Goal: Information Seeking & Learning: Learn about a topic

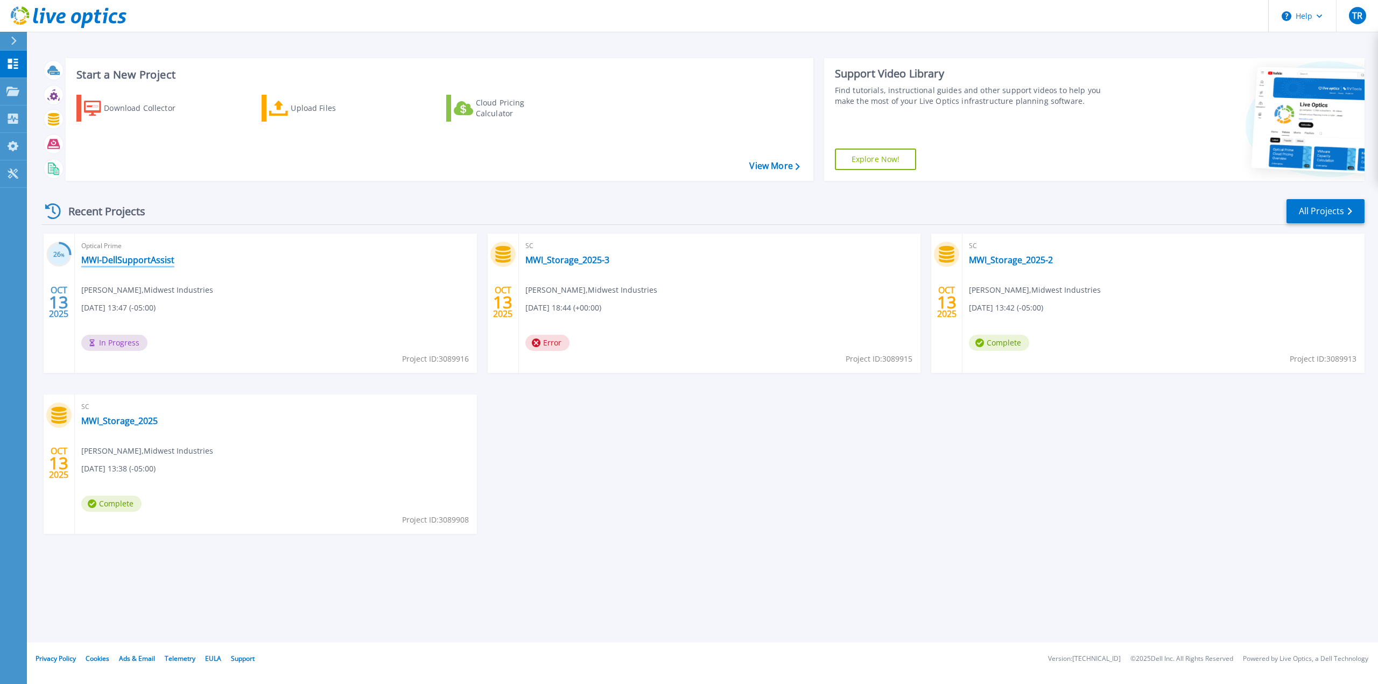
click at [155, 264] on link "MWI-DellSupportAssist" at bounding box center [127, 260] width 93 height 11
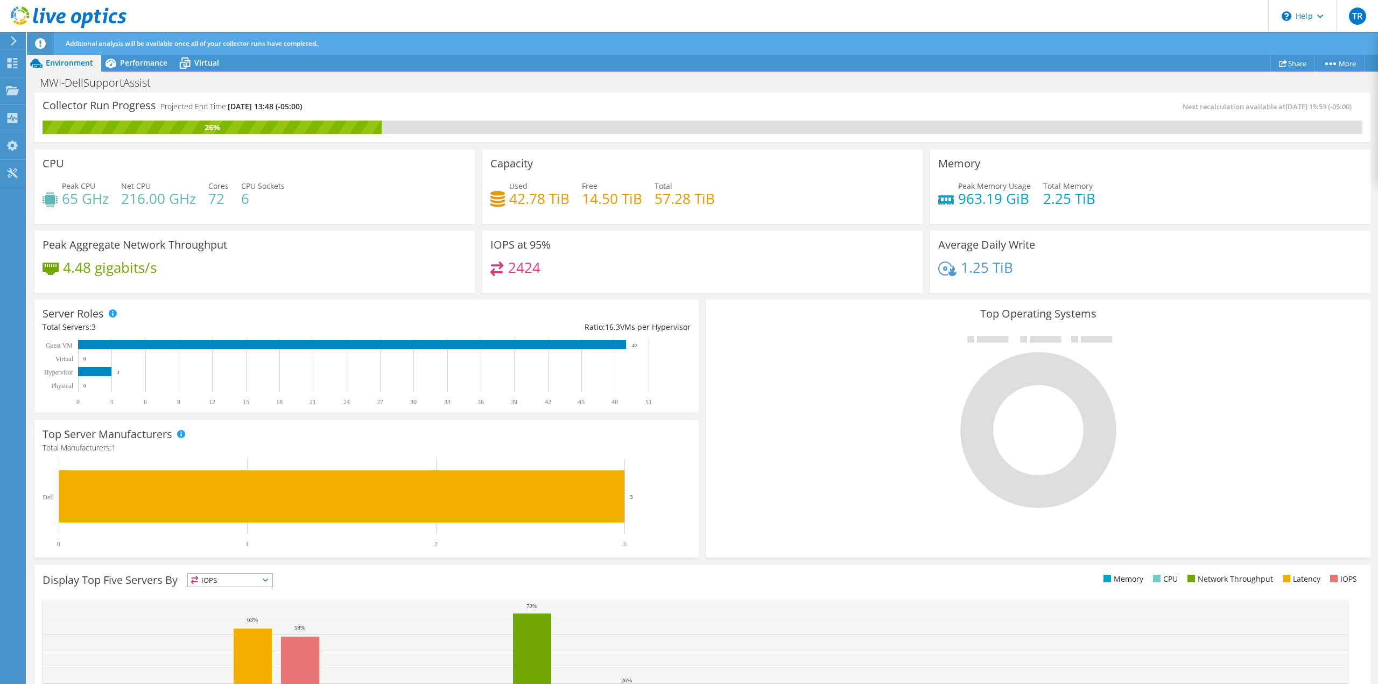
scroll to position [158, 0]
click at [136, 66] on span "Performance" at bounding box center [143, 63] width 47 height 10
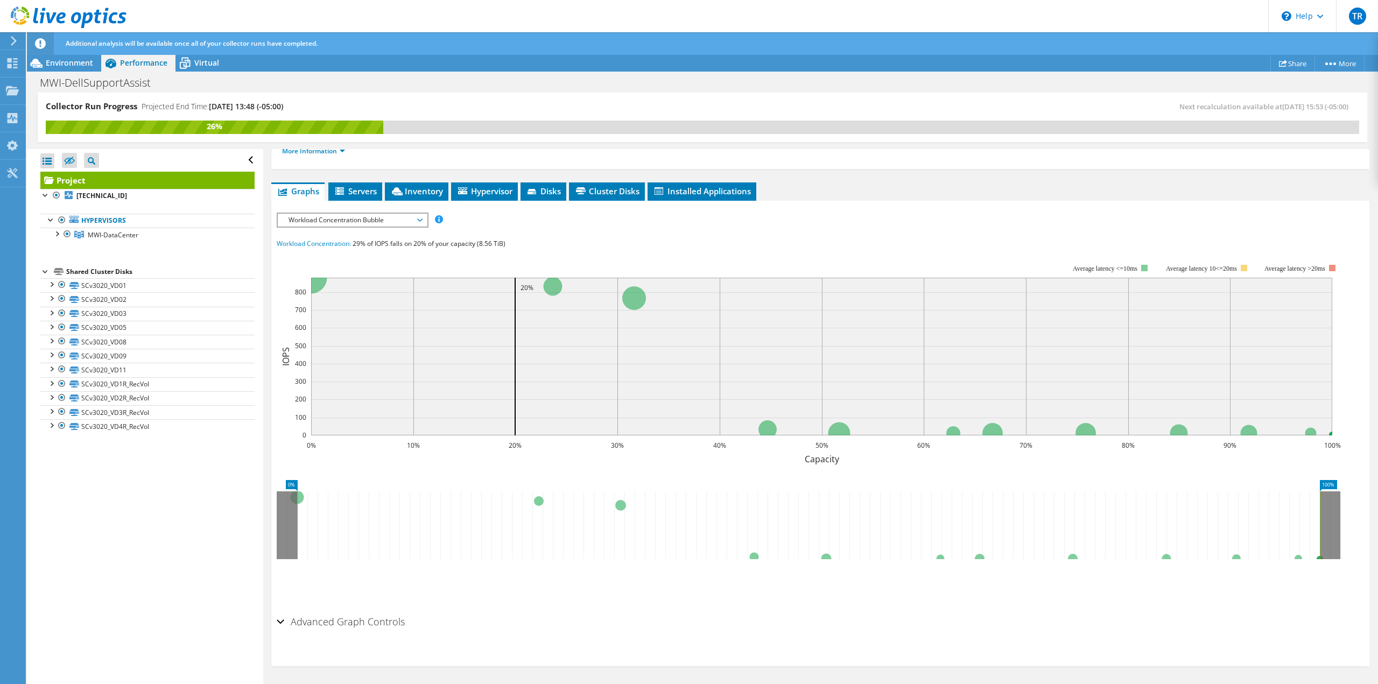
click at [366, 216] on span "Workload Concentration Bubble" at bounding box center [352, 220] width 138 height 13
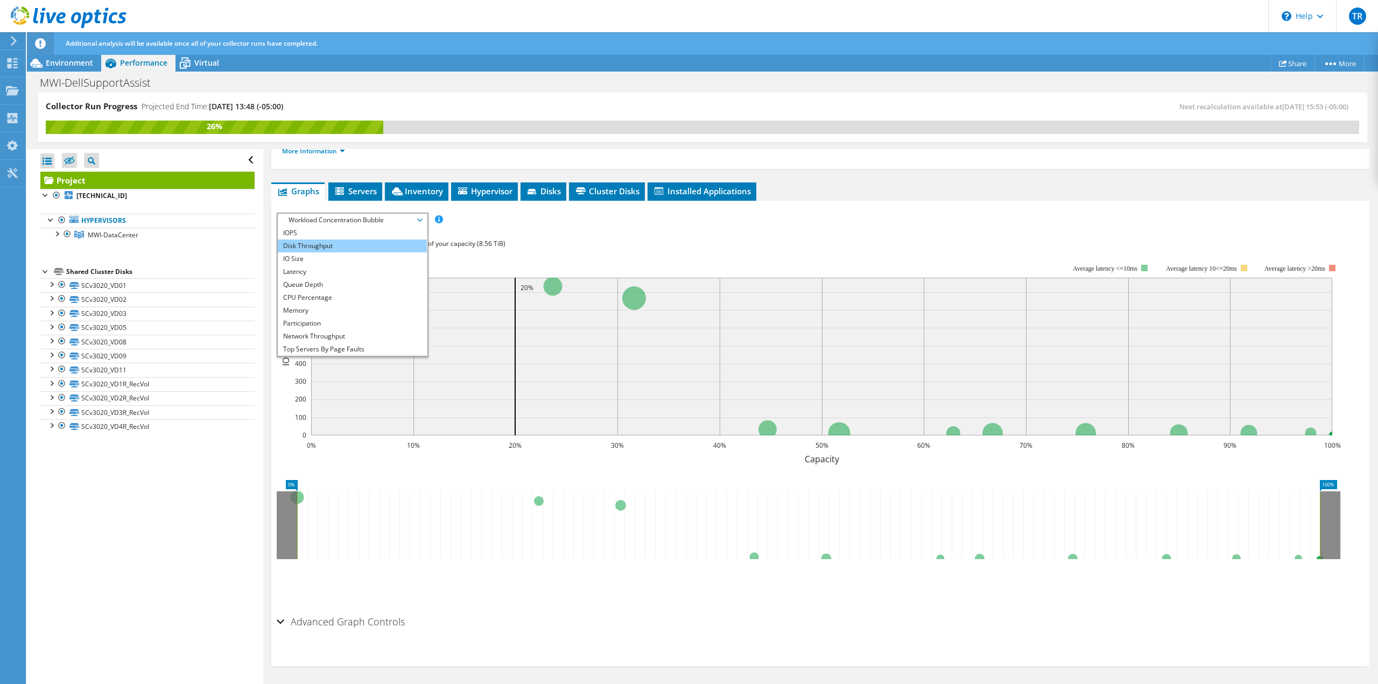
click at [363, 241] on li "Disk Throughput" at bounding box center [352, 246] width 149 height 13
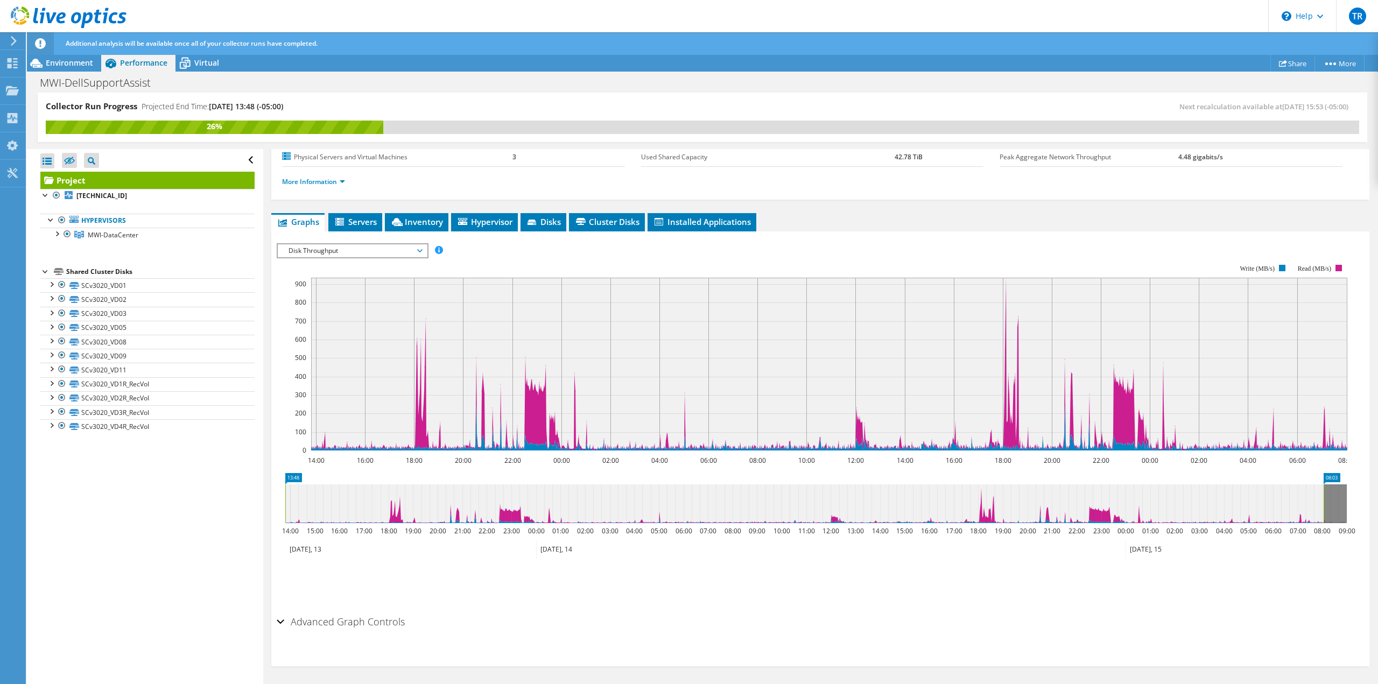
scroll to position [128, 0]
click at [384, 248] on span "Disk Throughput" at bounding box center [352, 250] width 138 height 13
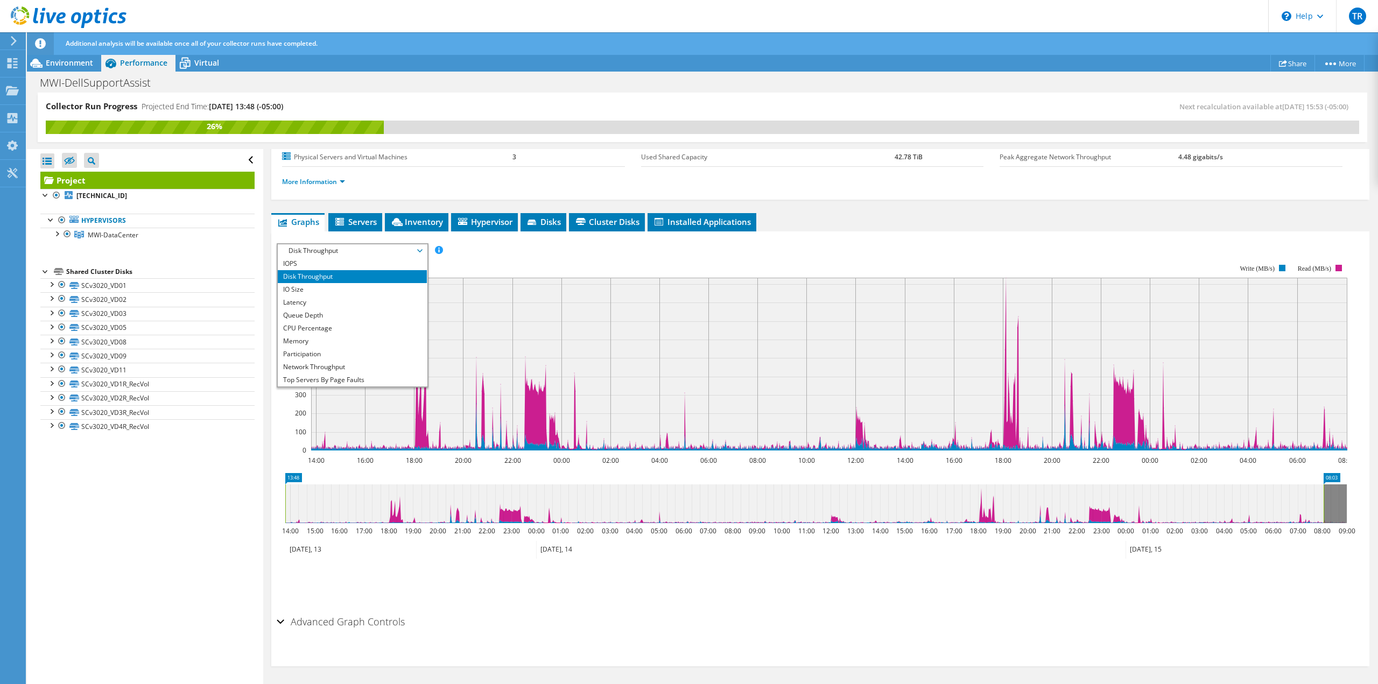
click at [384, 248] on span "Disk Throughput" at bounding box center [352, 250] width 138 height 13
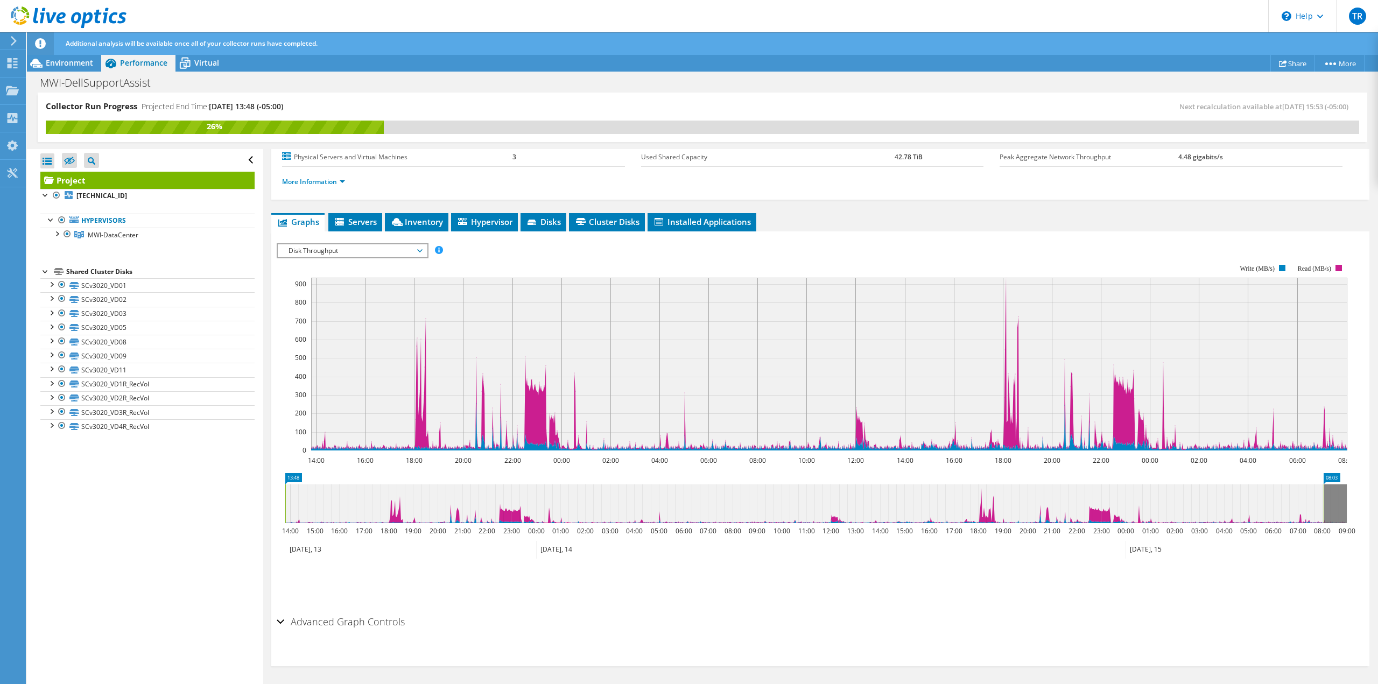
click at [293, 632] on h2 "Advanced Graph Controls" at bounding box center [341, 622] width 128 height 22
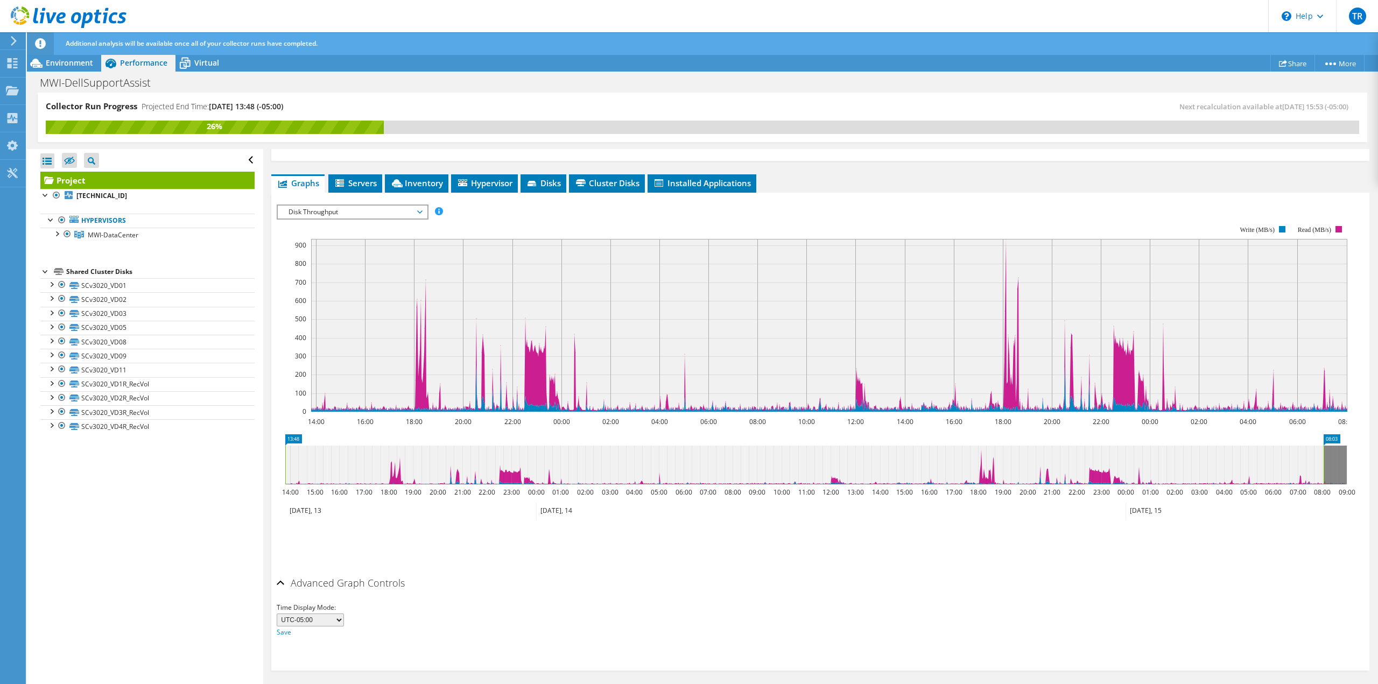
scroll to position [171, 0]
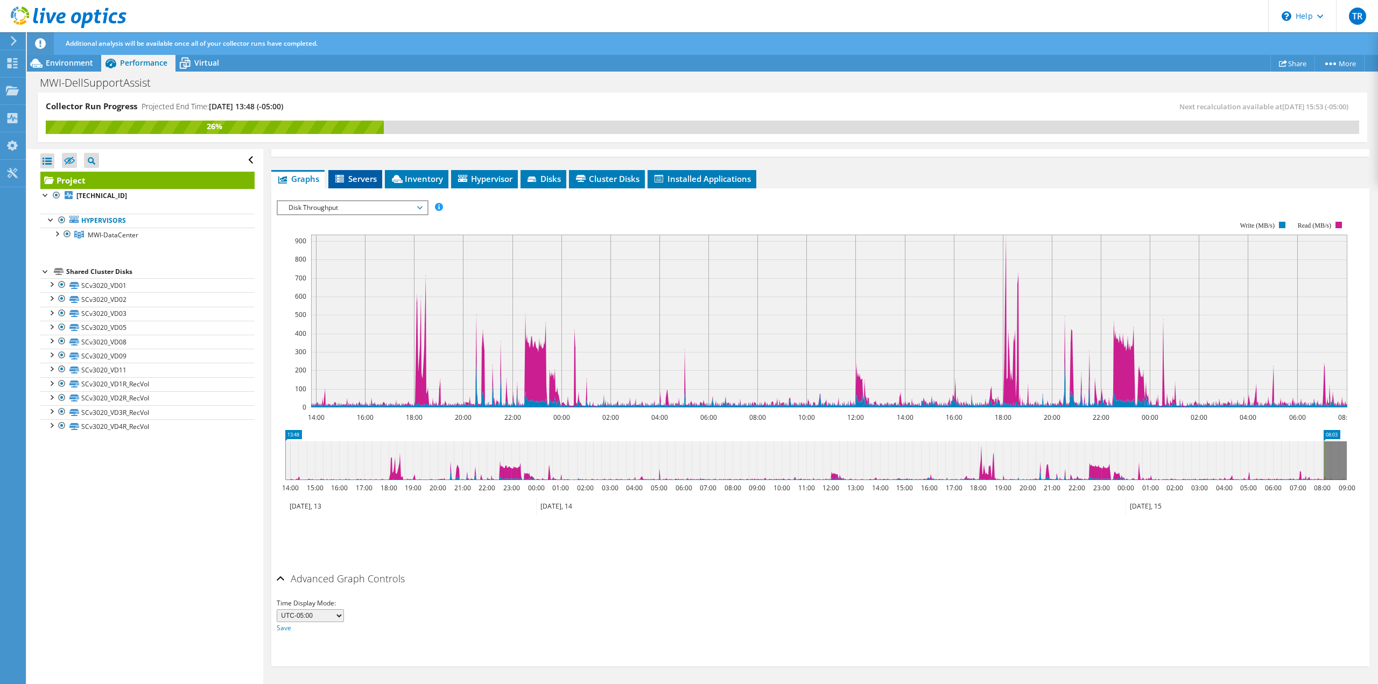
click at [348, 187] on li "Servers" at bounding box center [355, 179] width 54 height 18
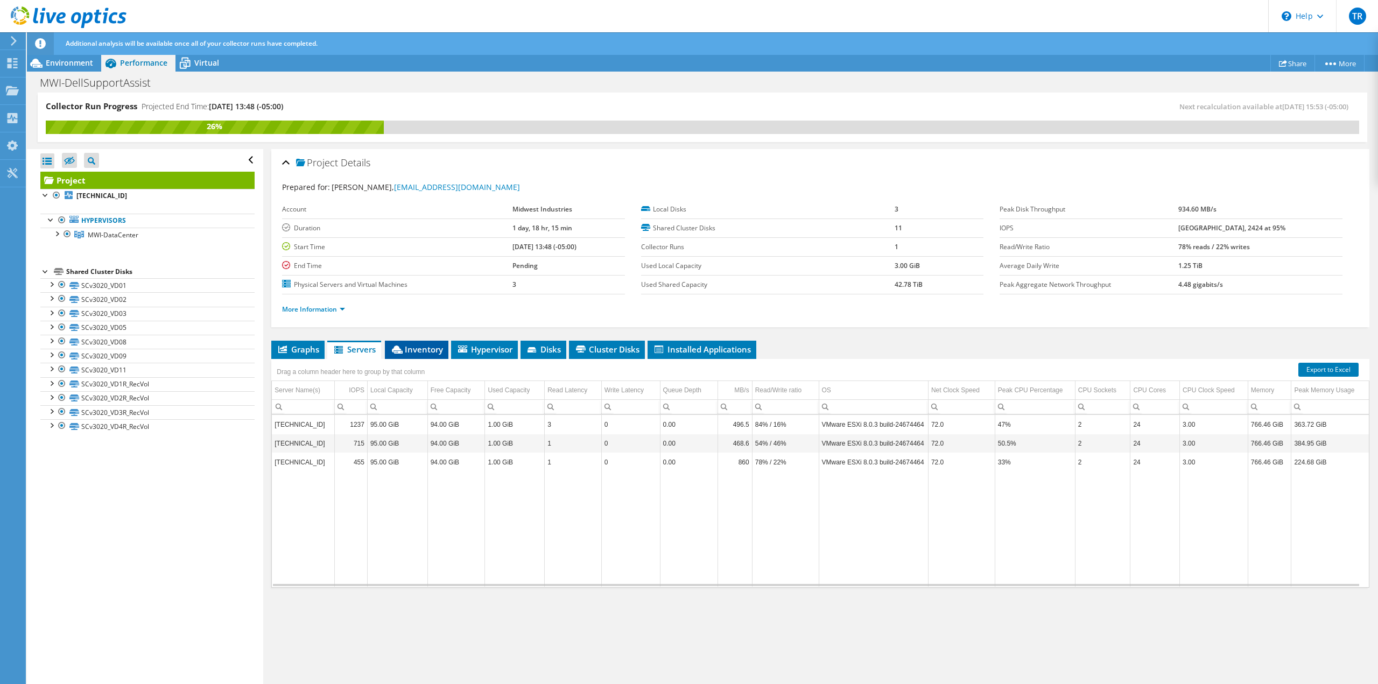
click at [442, 341] on li "Inventory" at bounding box center [417, 350] width 64 height 18
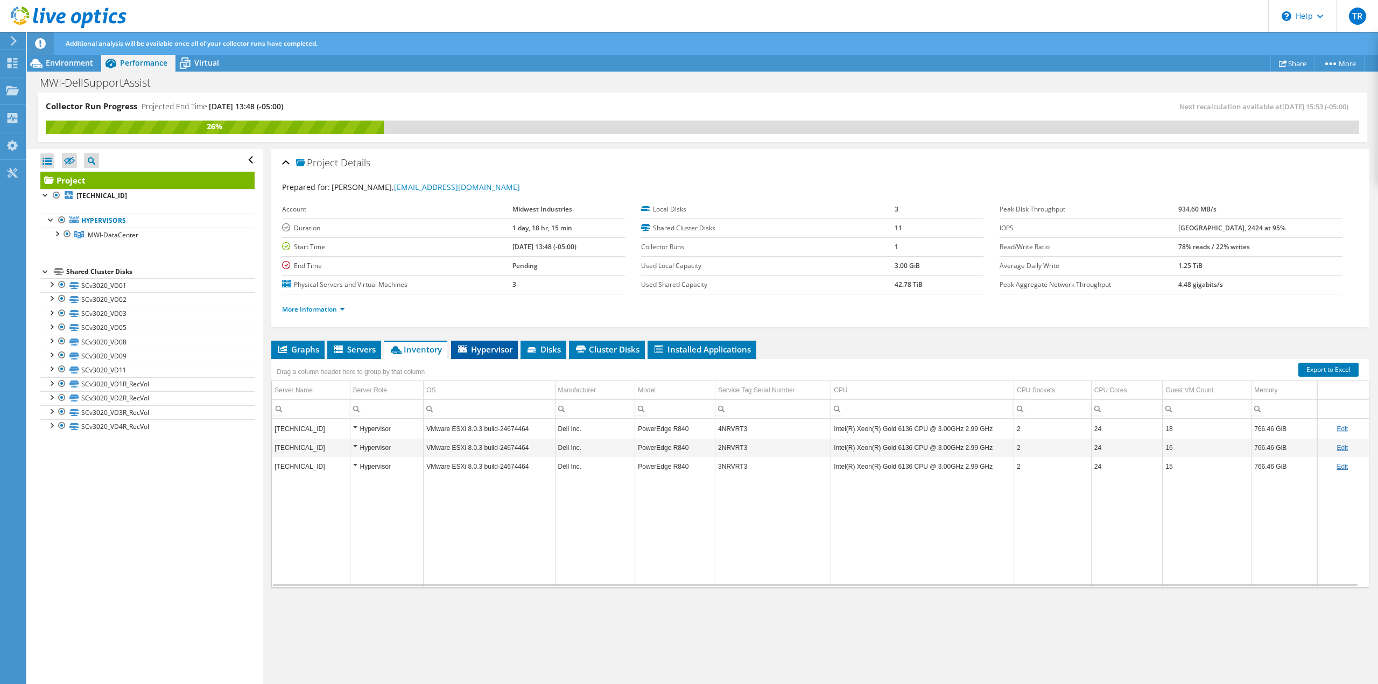
click at [511, 348] on span "Hypervisor" at bounding box center [485, 349] width 56 height 11
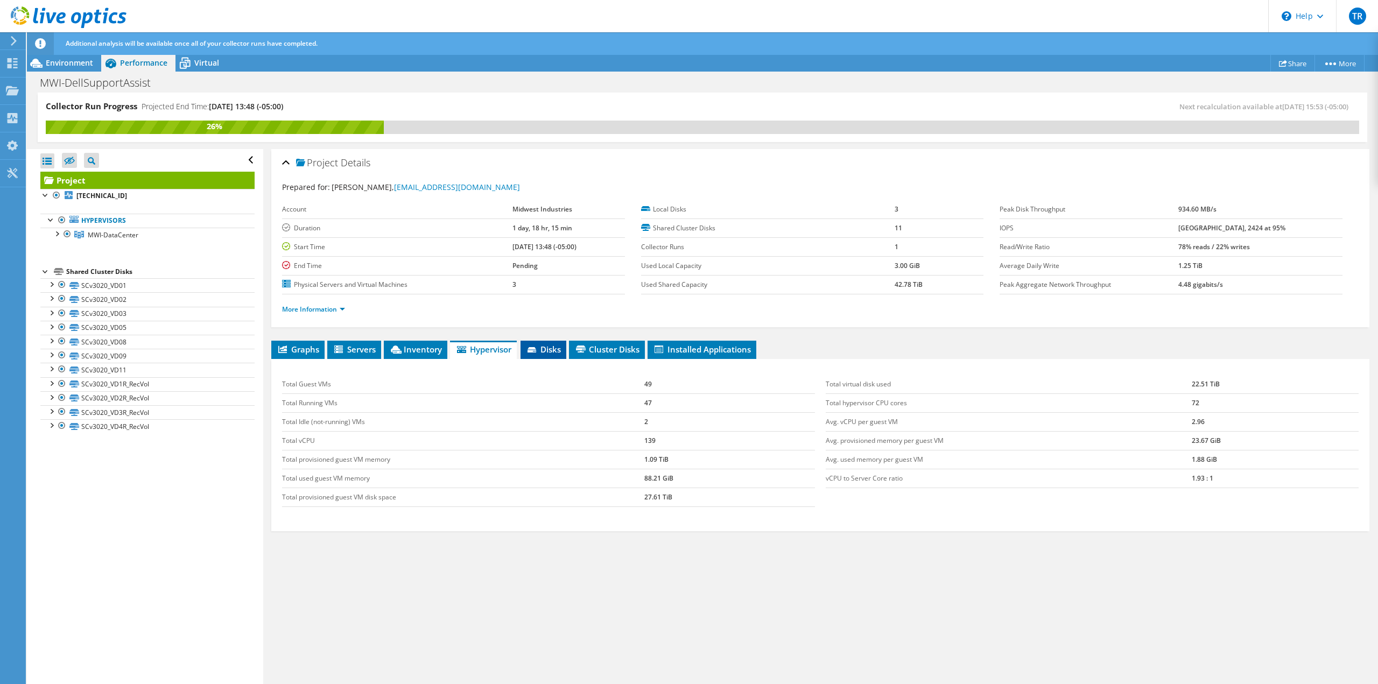
click at [537, 348] on icon at bounding box center [533, 350] width 11 height 7
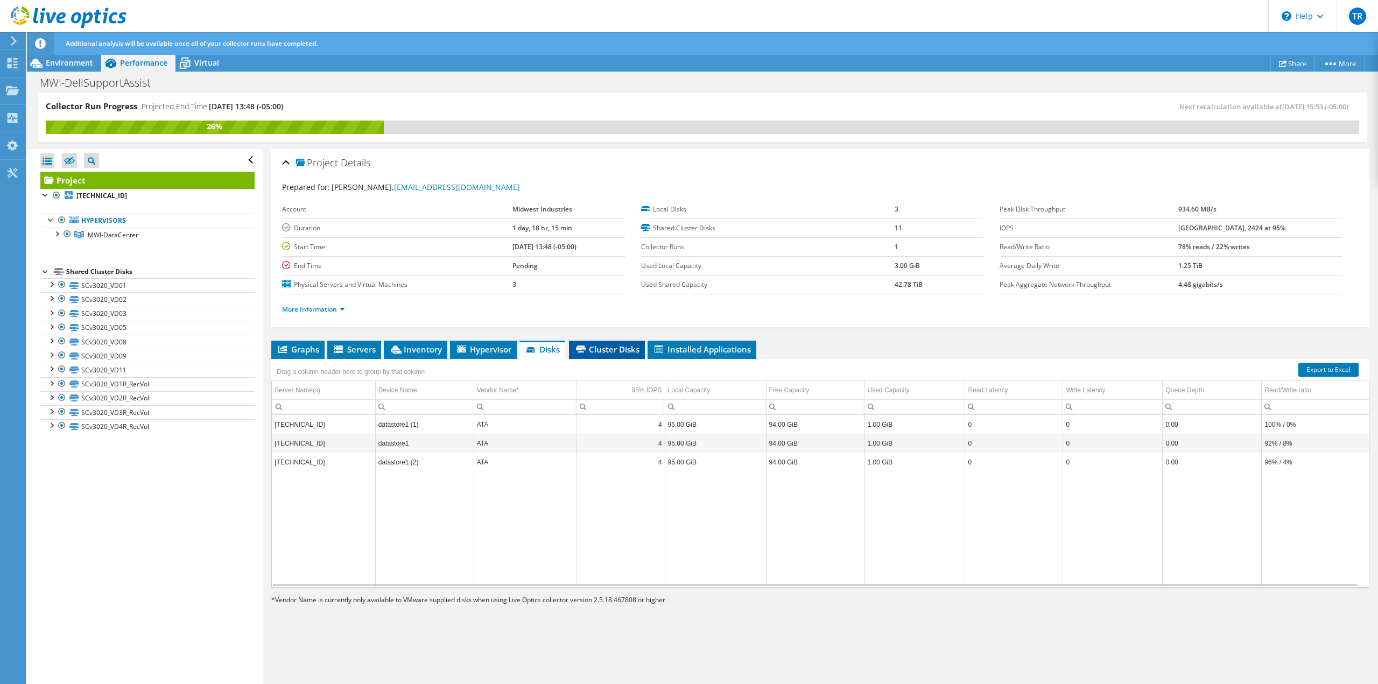
click at [578, 348] on icon at bounding box center [581, 349] width 10 height 7
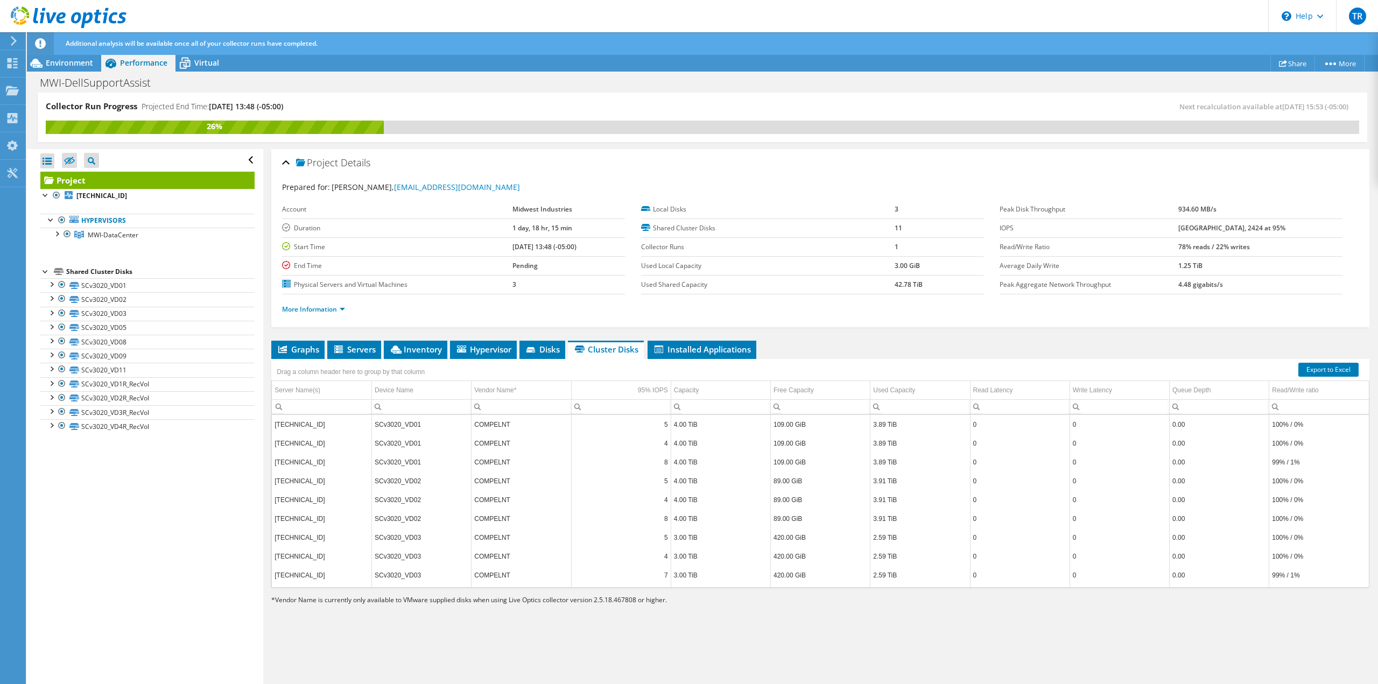
click at [16, 41] on use at bounding box center [14, 41] width 6 height 10
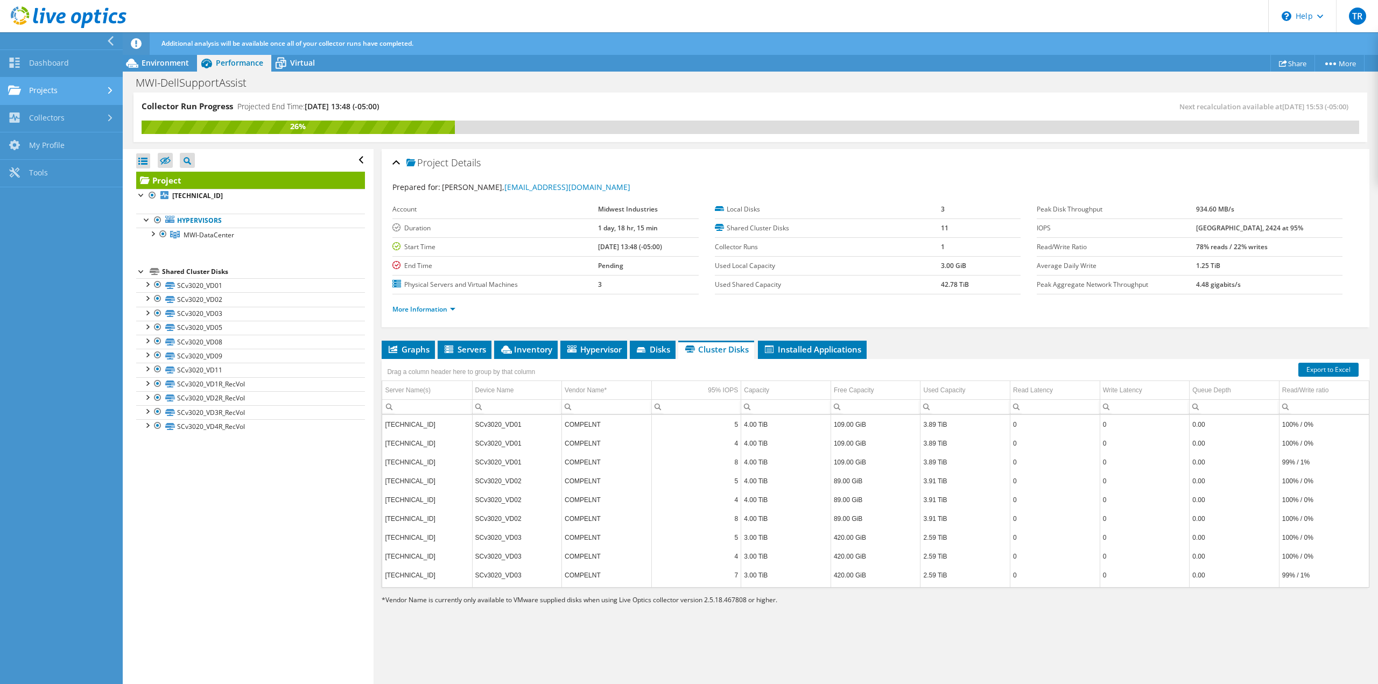
click at [34, 79] on link "Projects" at bounding box center [61, 91] width 123 height 27
click at [38, 65] on link "Dashboard" at bounding box center [61, 63] width 123 height 27
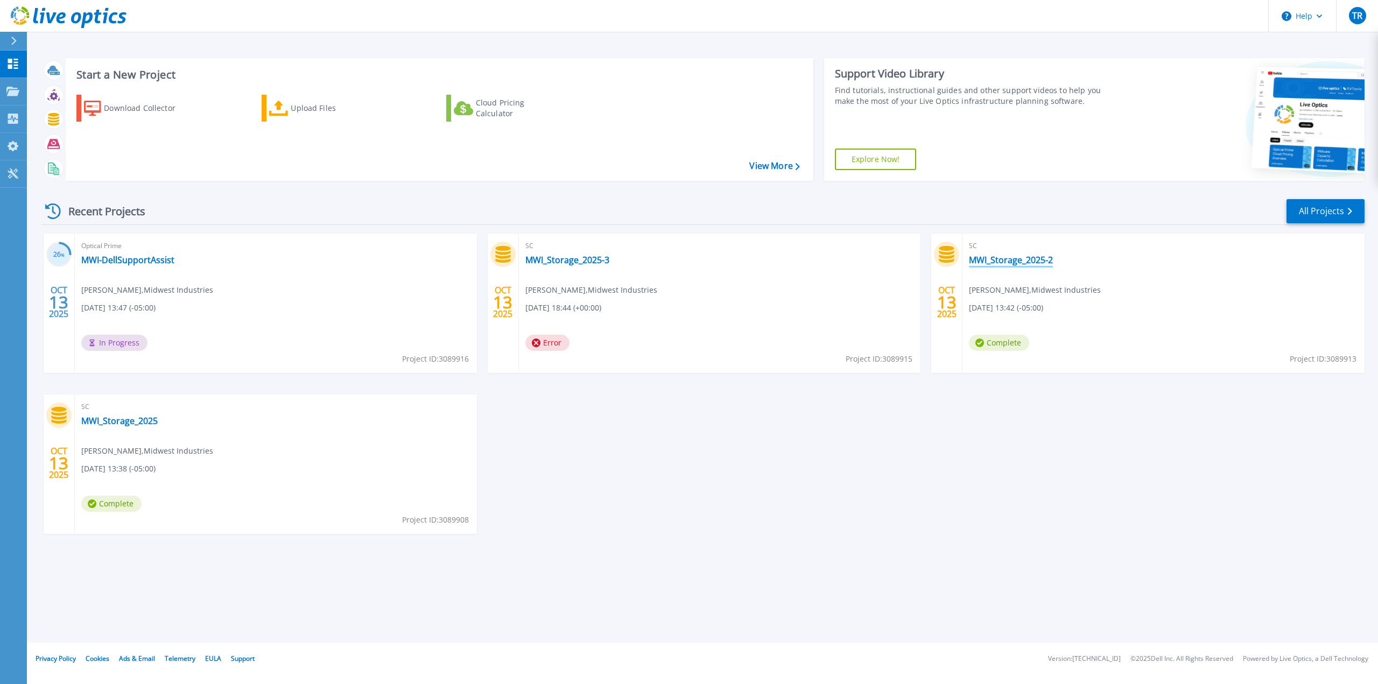
click at [1021, 263] on link "MWI_Storage_2025-2" at bounding box center [1011, 260] width 84 height 11
